Goal: Information Seeking & Learning: Learn about a topic

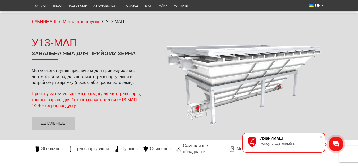
scroll to position [44, 0]
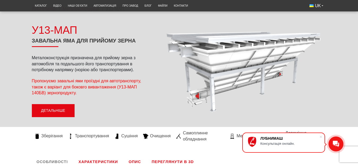
click at [60, 108] on link "Детальніше" at bounding box center [53, 110] width 43 height 13
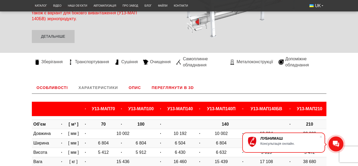
scroll to position [0, 0]
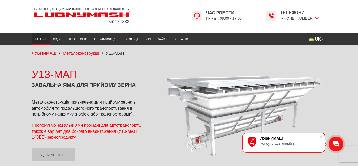
click at [39, 40] on link "Каталог" at bounding box center [41, 39] width 18 height 9
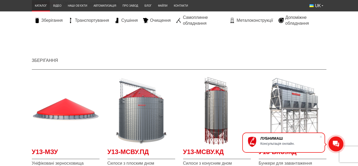
scroll to position [88, 0]
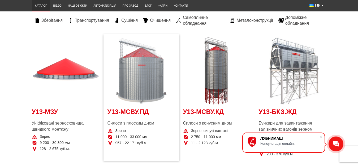
click at [149, 88] on img "Детальніше У13-МСВУ.ПД" at bounding box center [142, 71] width 68 height 68
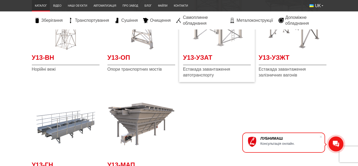
scroll to position [1151, 0]
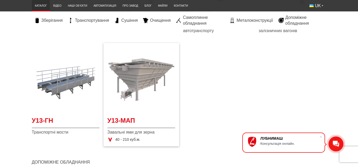
click at [147, 64] on img "Детальніше У13-МАП" at bounding box center [142, 80] width 68 height 68
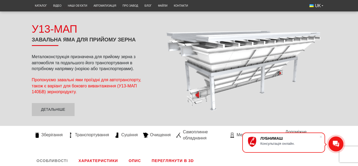
scroll to position [44, 0]
